Goal: Information Seeking & Learning: Learn about a topic

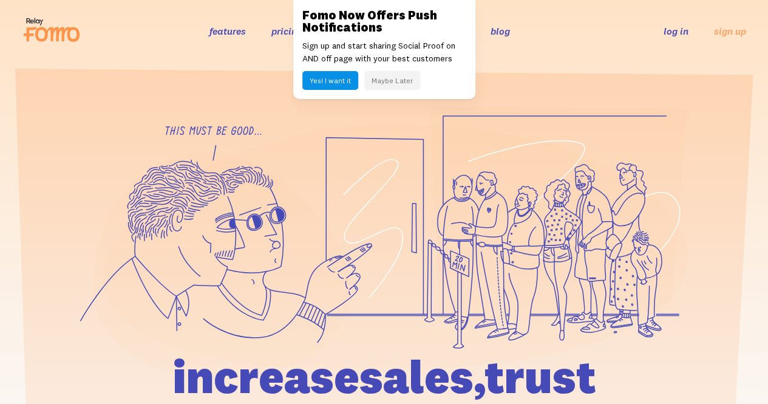
click at [273, 30] on link "pricing" at bounding box center [287, 31] width 31 height 12
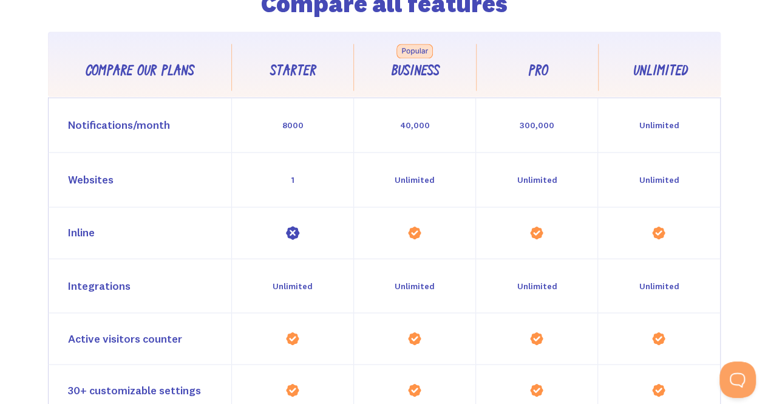
scroll to position [1035, 0]
